Goal: Find specific fact: Find specific fact

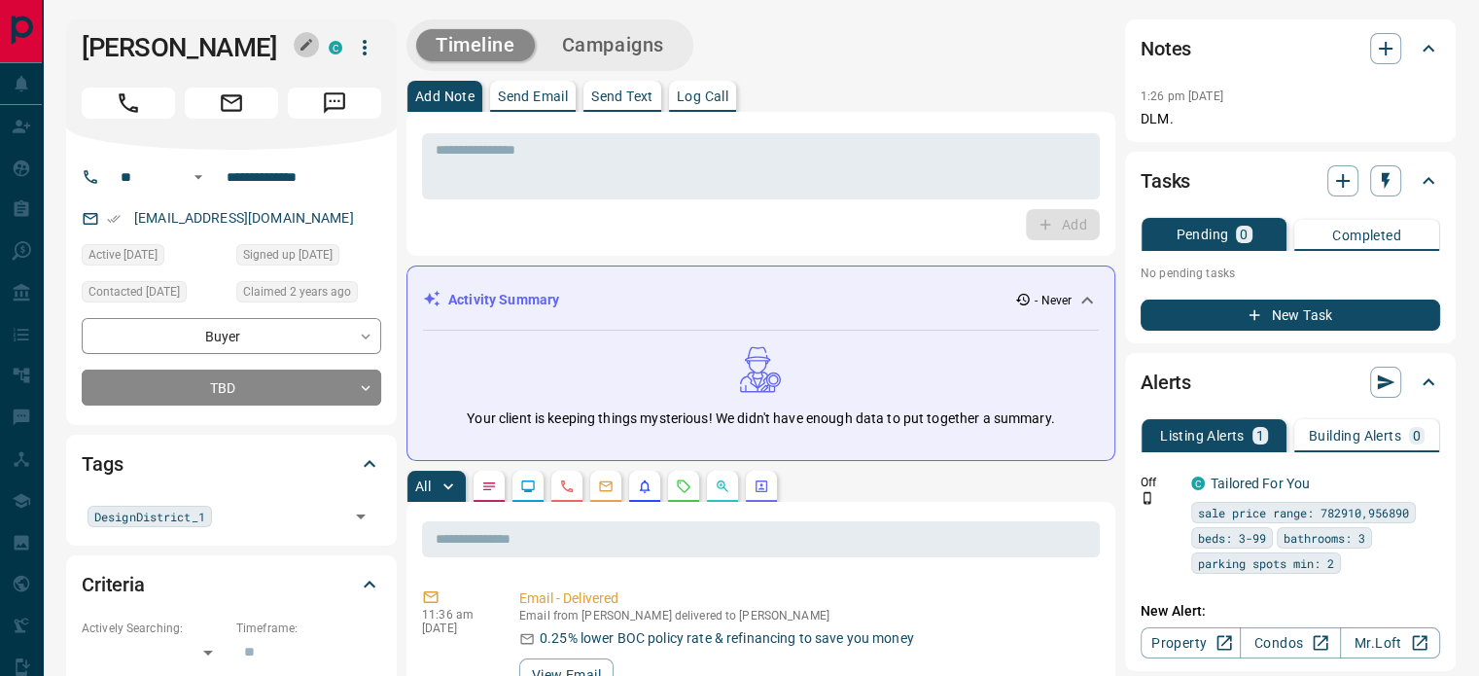
click at [308, 44] on icon "button" at bounding box center [306, 45] width 12 height 12
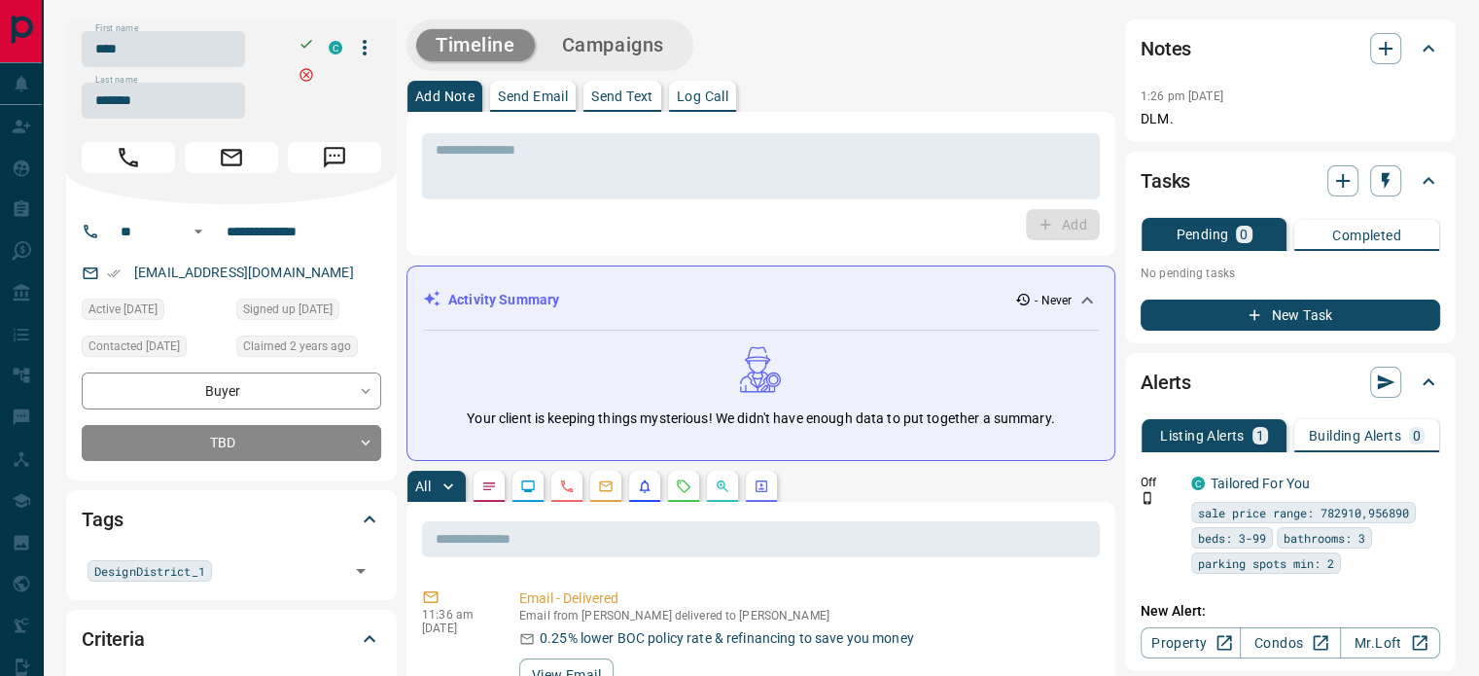
click at [233, 45] on input "****" at bounding box center [163, 49] width 163 height 36
click at [159, 116] on input "*******" at bounding box center [163, 101] width 163 height 36
click at [257, 236] on input "**********" at bounding box center [295, 231] width 152 height 31
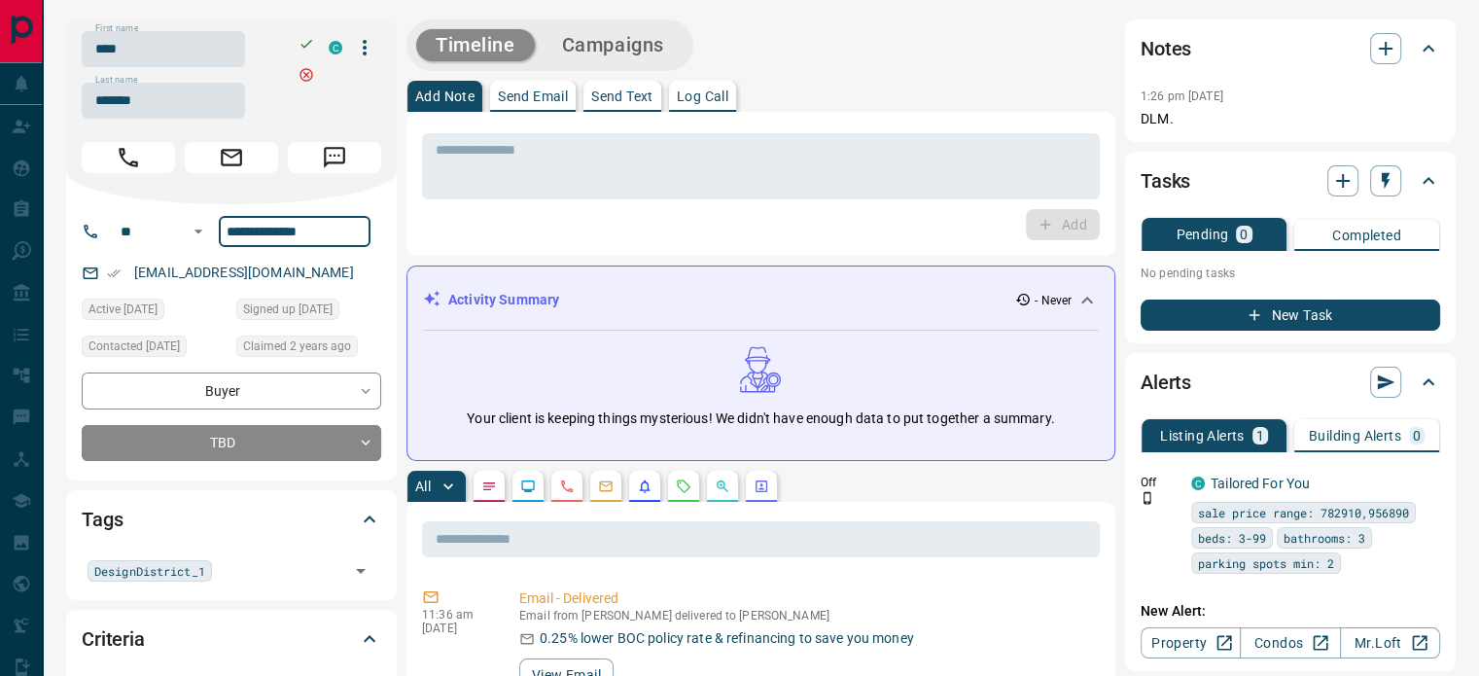
click at [257, 236] on input "**********" at bounding box center [295, 231] width 152 height 31
click at [303, 277] on div "[EMAIL_ADDRESS][DOMAIN_NAME]" at bounding box center [232, 273] width 300 height 32
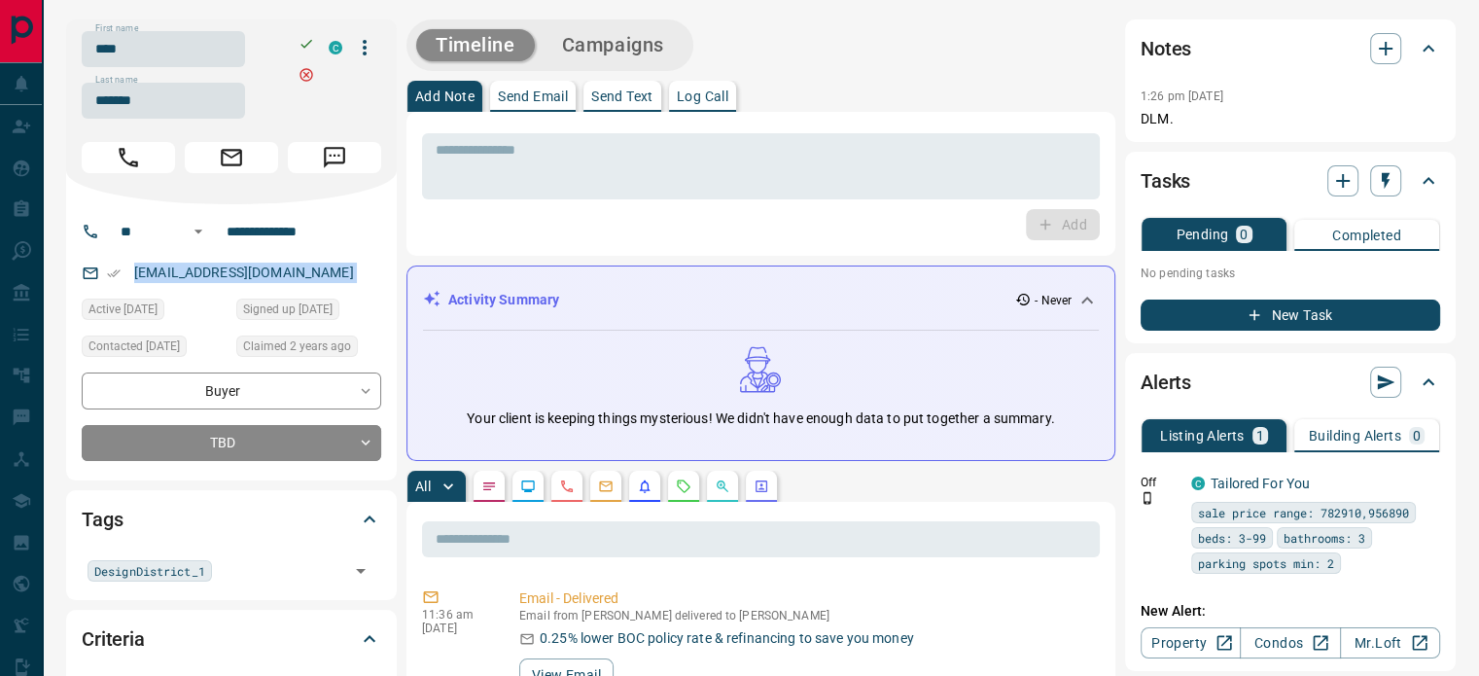
click at [303, 277] on div "[EMAIL_ADDRESS][DOMAIN_NAME]" at bounding box center [232, 273] width 300 height 32
copy link "[EMAIL_ADDRESS][DOMAIN_NAME]"
copy div ":26 pm [DATE] Pin DLM."
drag, startPoint x: 1188, startPoint y: 124, endPoint x: 1144, endPoint y: 98, distance: 51.9
click at [1144, 98] on div "1:26 pm [DATE] Pin DLM." at bounding box center [1291, 107] width 300 height 46
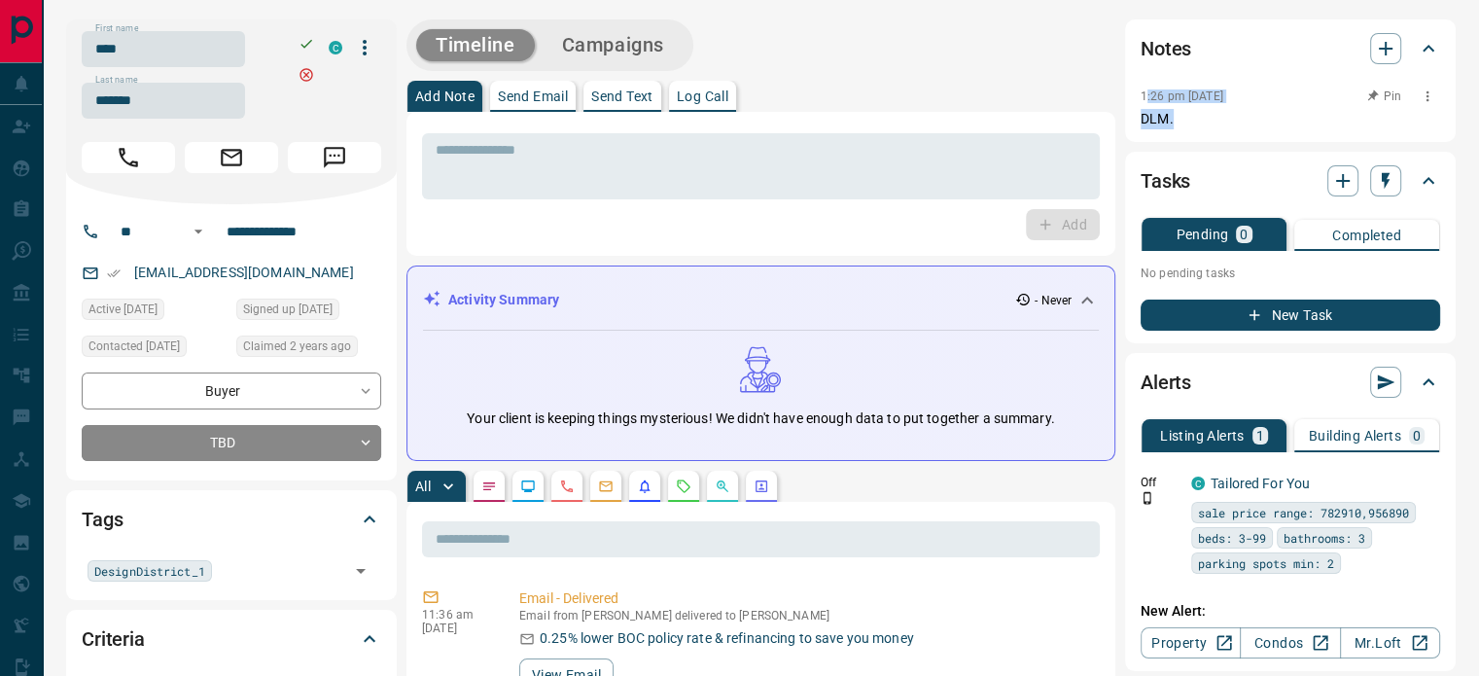
click at [1185, 123] on p "DLM." at bounding box center [1291, 119] width 300 height 20
copy div "1:26 pm [DATE] Pin DLM."
drag, startPoint x: 1190, startPoint y: 123, endPoint x: 1120, endPoint y: 104, distance: 72.4
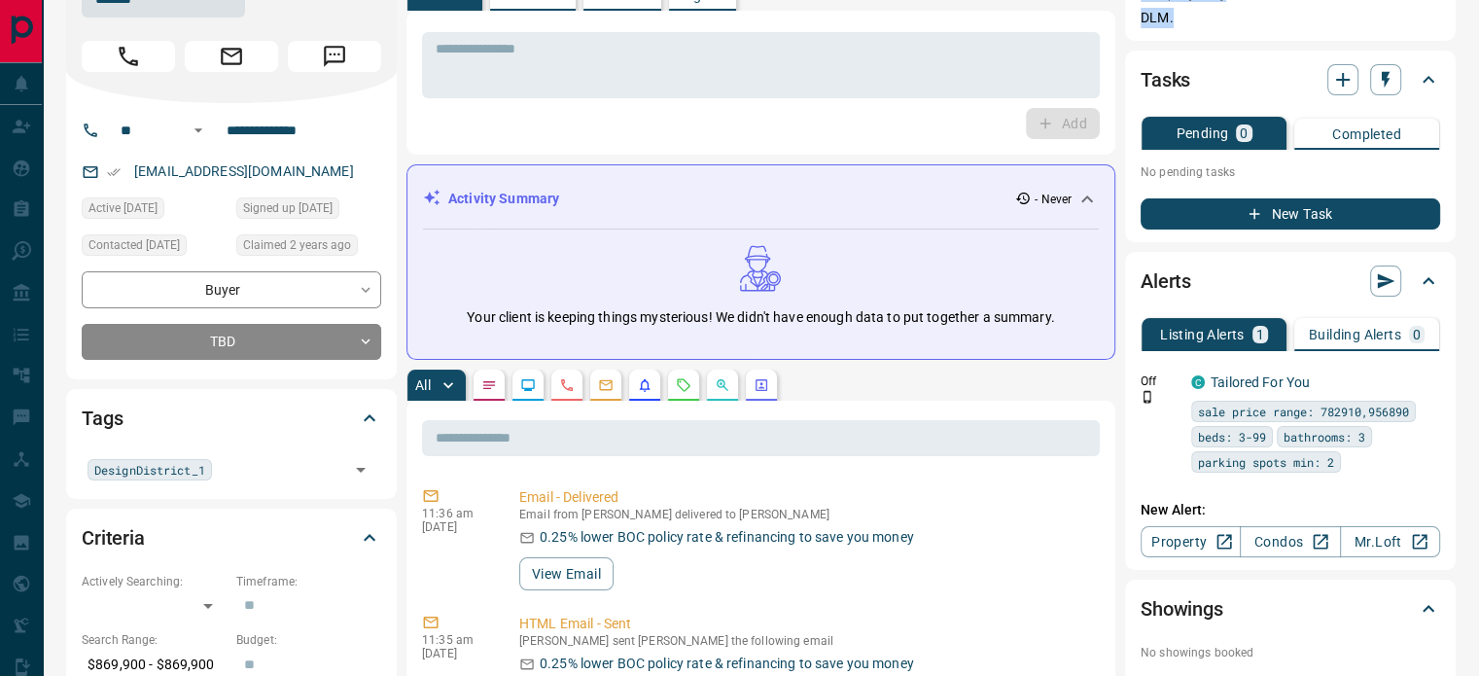
scroll to position [194, 0]
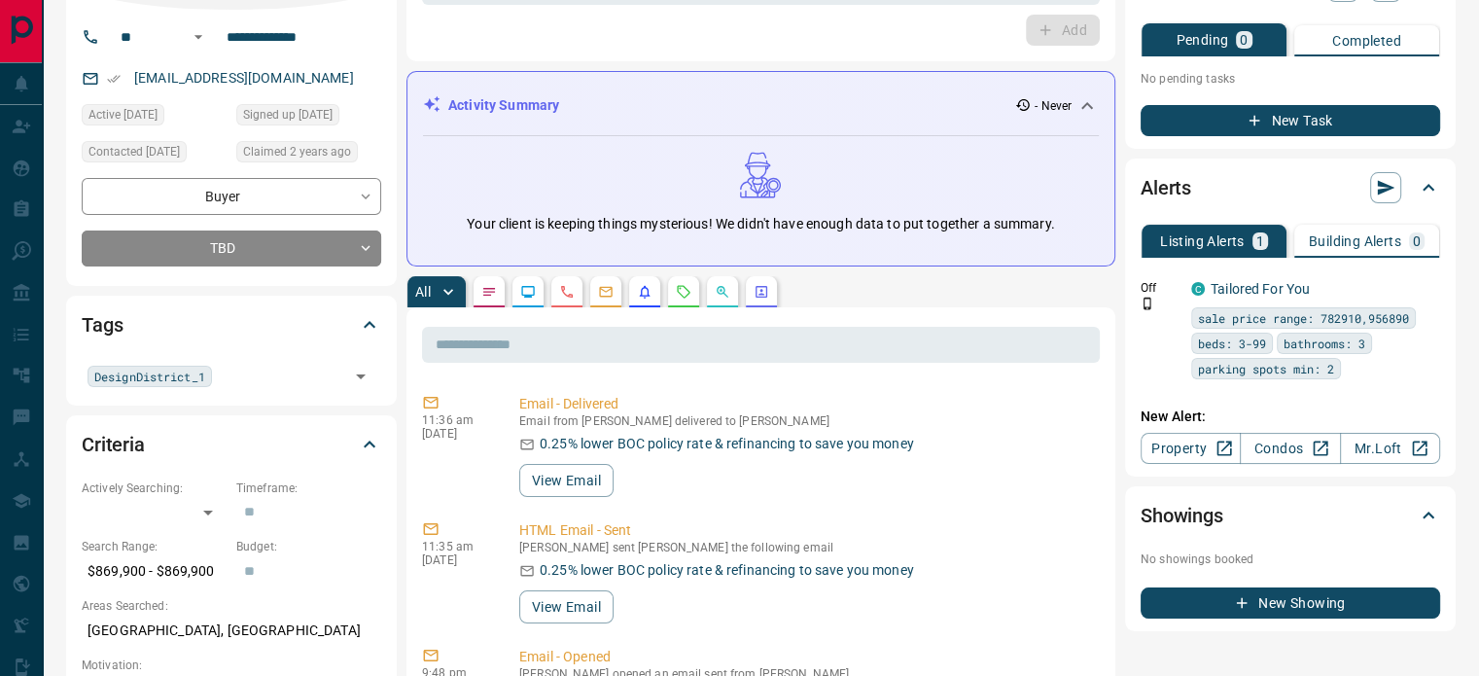
click at [576, 279] on button "button" at bounding box center [566, 291] width 31 height 31
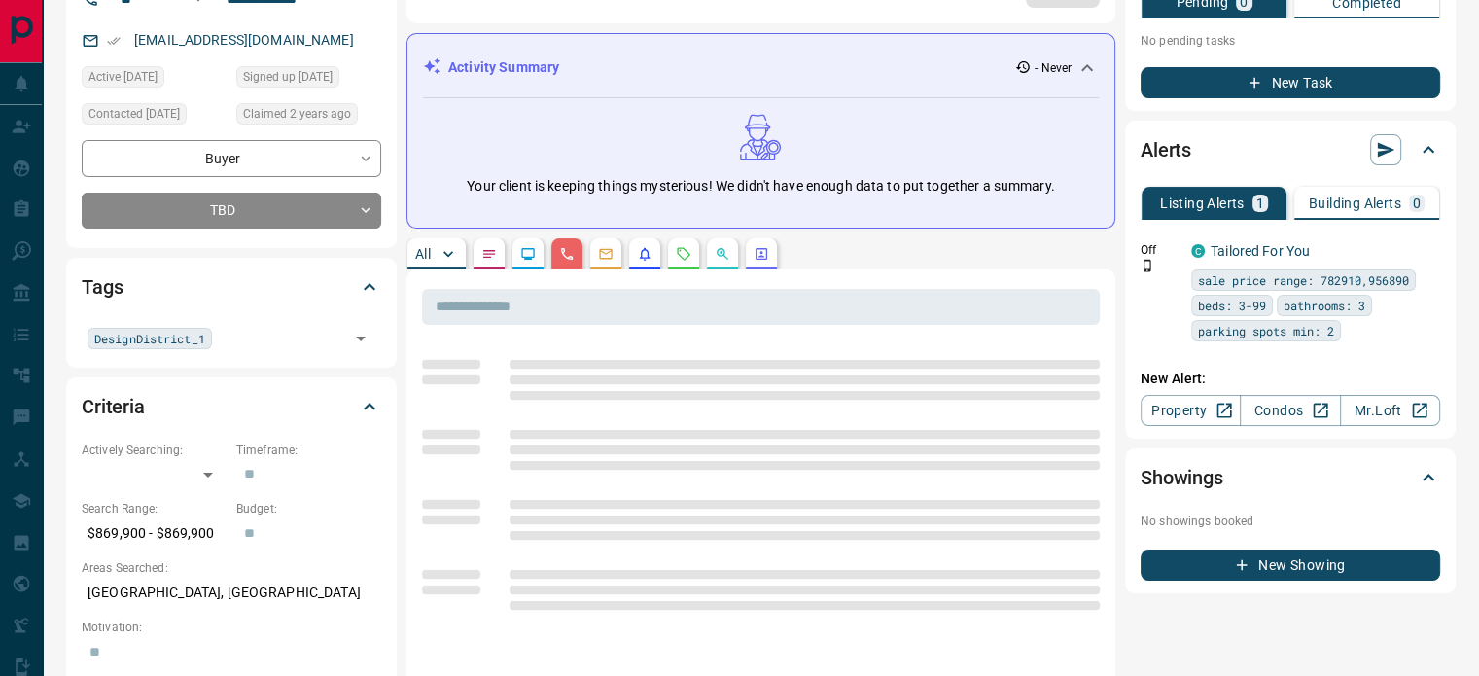
scroll to position [583, 0]
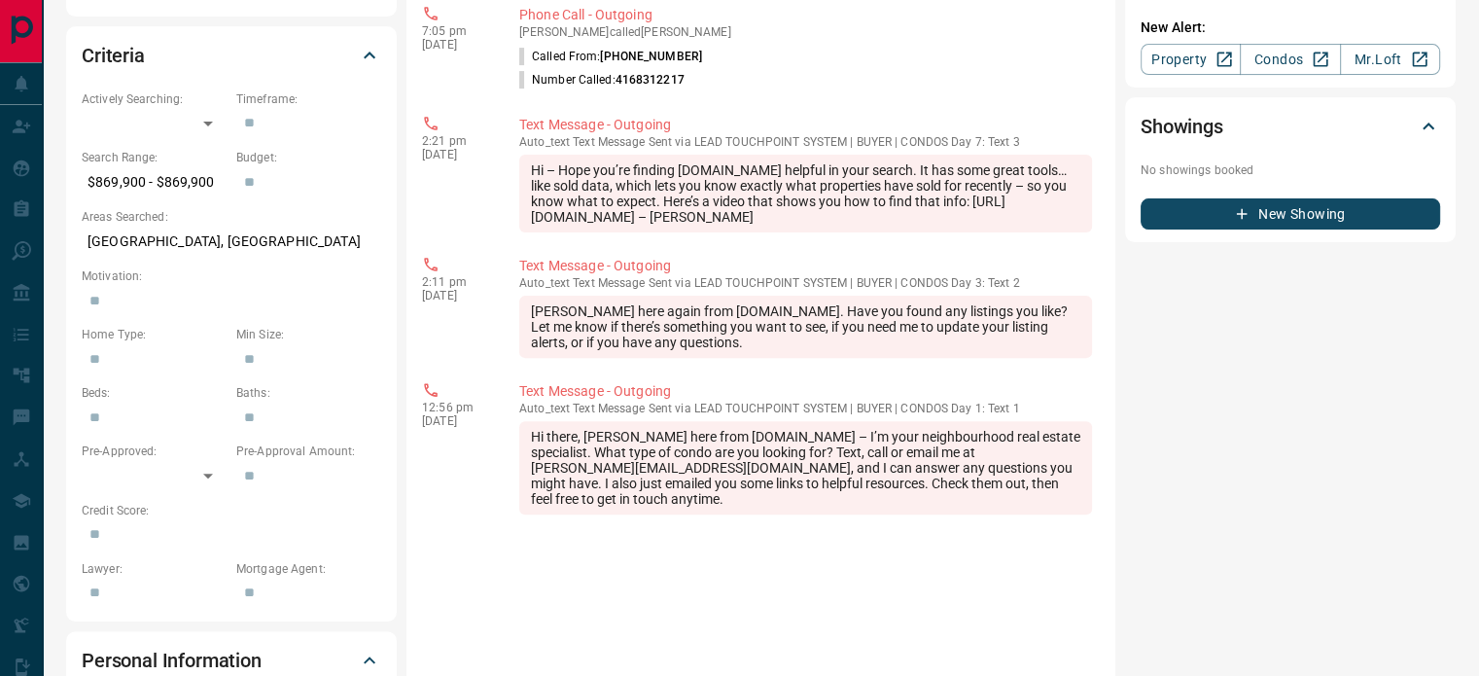
click at [210, 248] on p "[GEOGRAPHIC_DATA], [GEOGRAPHIC_DATA]" at bounding box center [232, 242] width 300 height 32
copy p "[GEOGRAPHIC_DATA], [GEOGRAPHIC_DATA]"
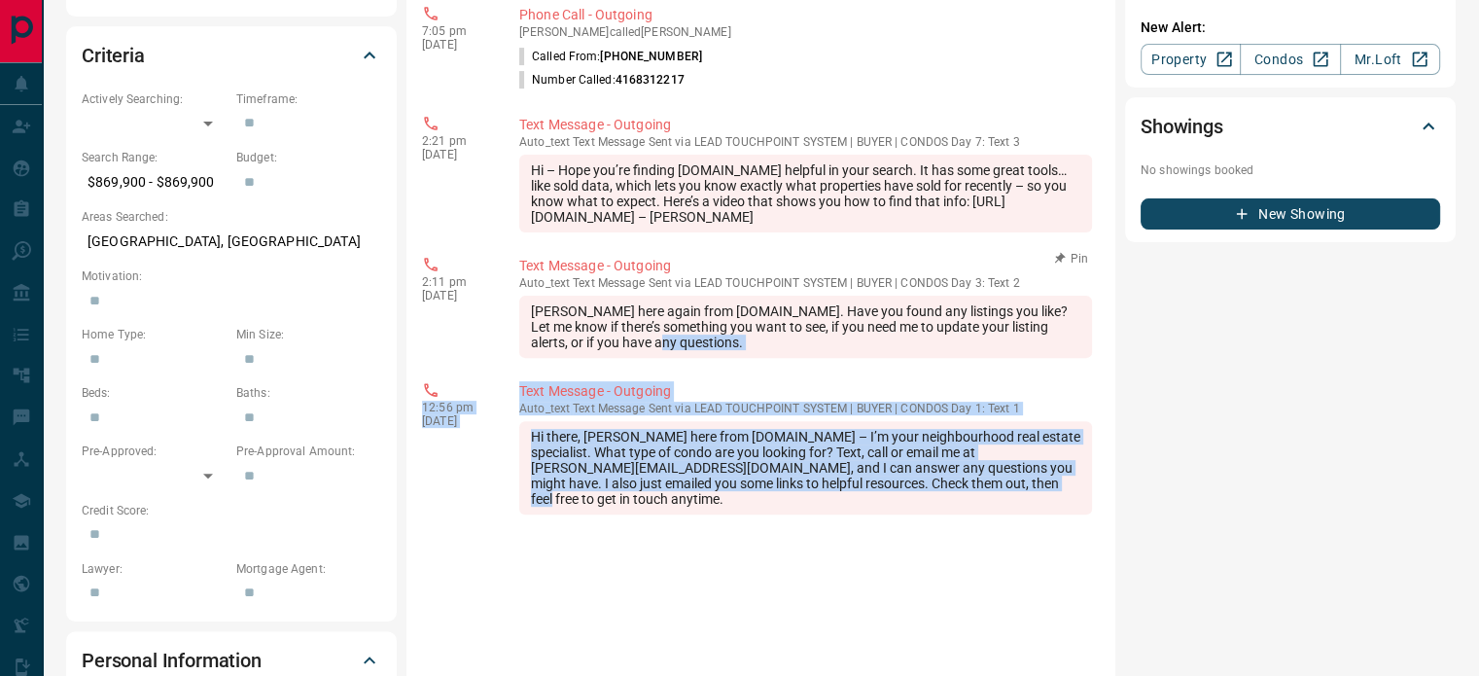
scroll to position [389, 0]
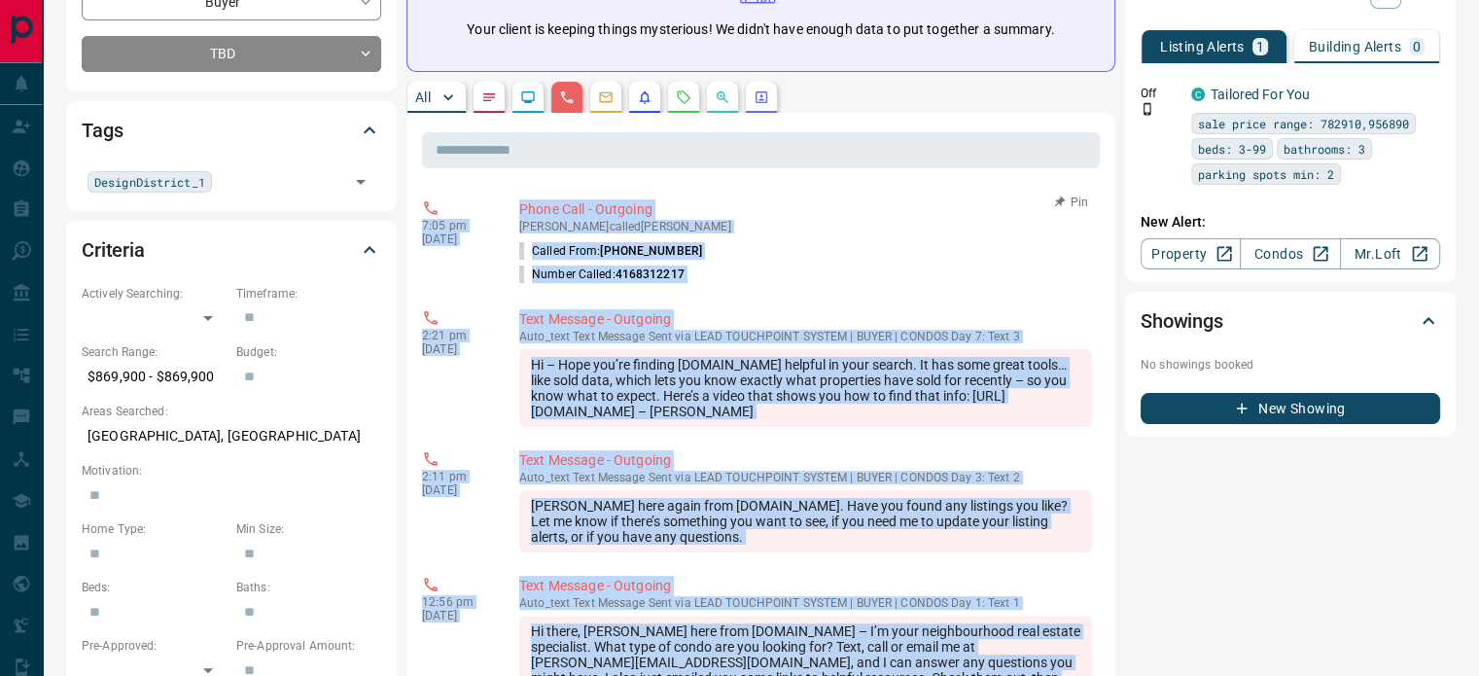
copy div "5:83 lo Ips 00 9305 Dolor Sita - Consecte Adip E Seddoeius tempor Inci Utlabor …"
drag, startPoint x: 1051, startPoint y: 488, endPoint x: 448, endPoint y: 198, distance: 668.9
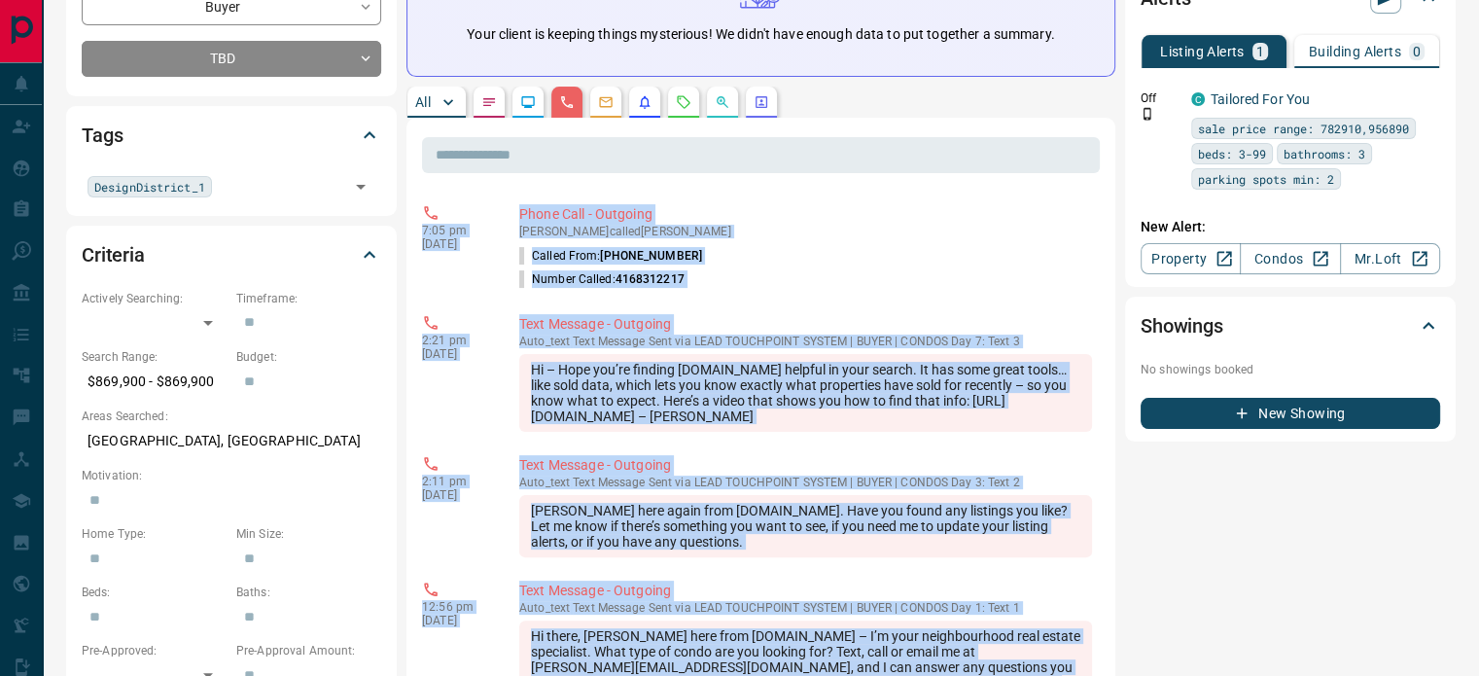
scroll to position [0, 0]
